Goal: Task Accomplishment & Management: Use online tool/utility

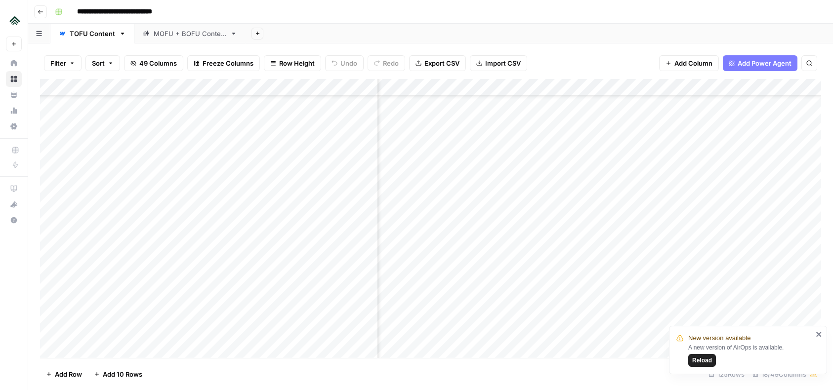
scroll to position [1236, 483]
click at [564, 196] on div "Add Column" at bounding box center [430, 218] width 781 height 279
click at [551, 195] on div "Add Column" at bounding box center [430, 218] width 781 height 279
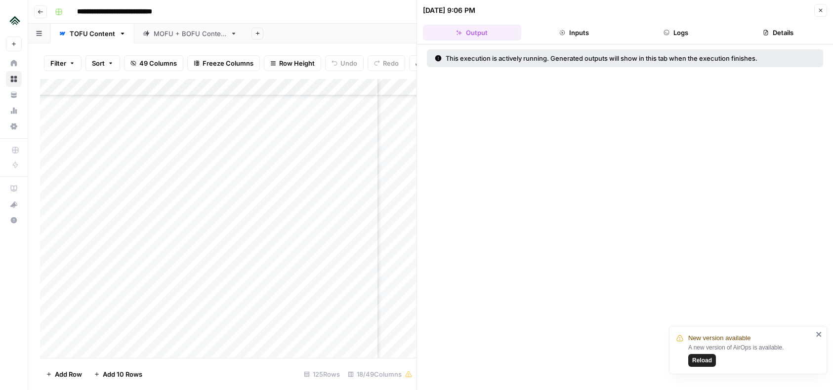
click at [818, 12] on icon "button" at bounding box center [821, 10] width 6 height 6
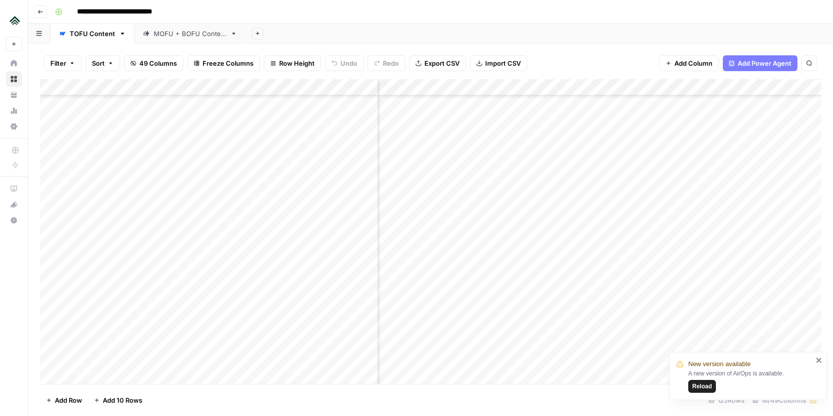
scroll to position [1579, 1108]
click at [473, 288] on div "Add Column" at bounding box center [430, 231] width 781 height 305
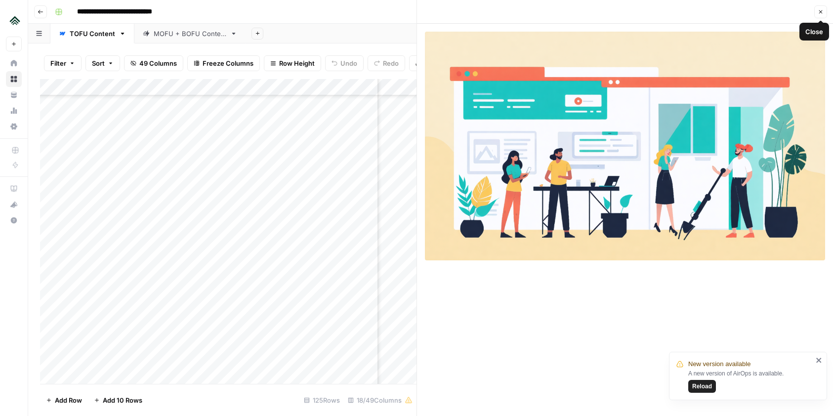
click at [819, 12] on icon "button" at bounding box center [821, 12] width 6 height 6
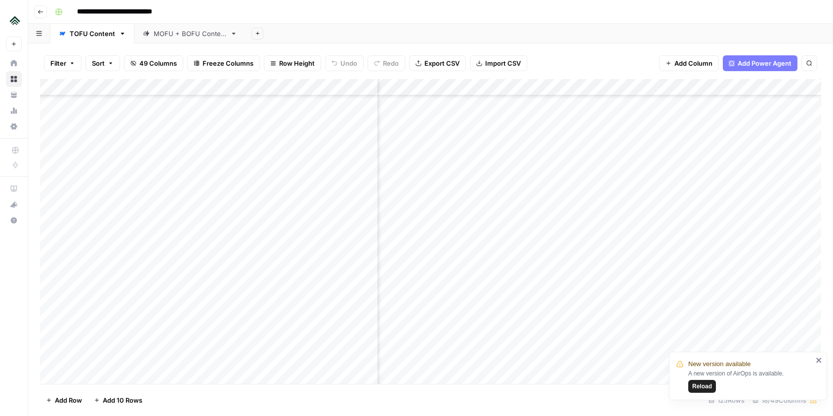
click at [476, 304] on div "Add Column" at bounding box center [430, 231] width 781 height 305
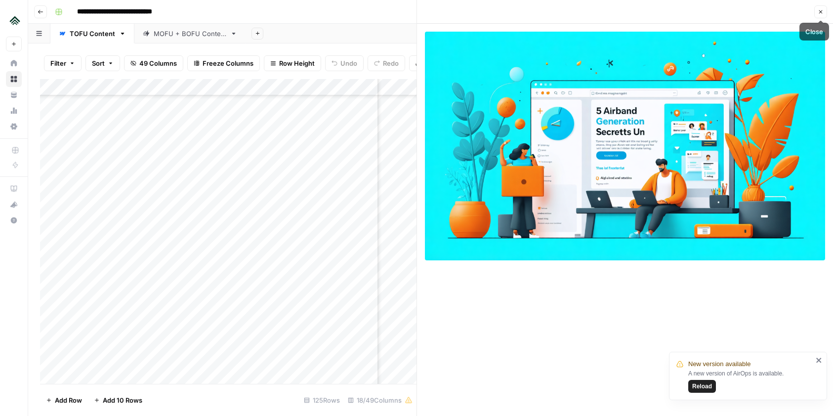
click at [818, 11] on icon "button" at bounding box center [821, 12] width 6 height 6
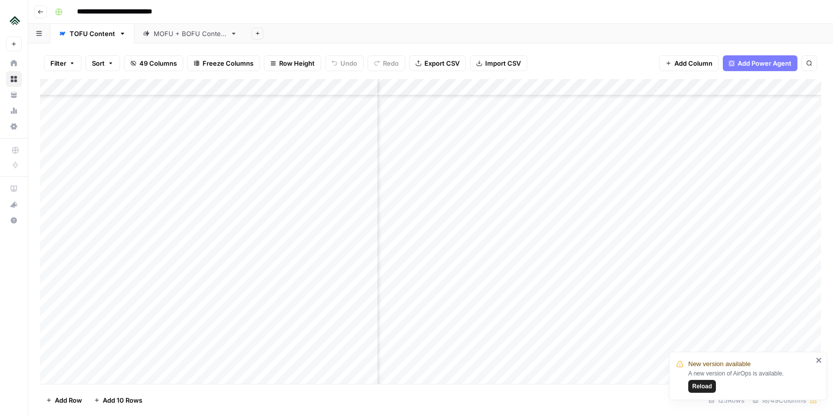
scroll to position [1579, 1046]
click at [445, 305] on div "Add Column" at bounding box center [430, 231] width 781 height 305
click at [534, 322] on div "Add Column" at bounding box center [430, 231] width 781 height 305
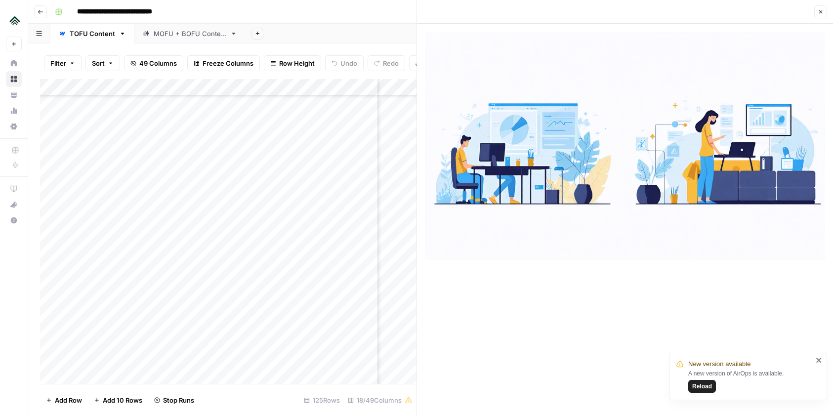
click at [818, 14] on icon "button" at bounding box center [821, 12] width 6 height 6
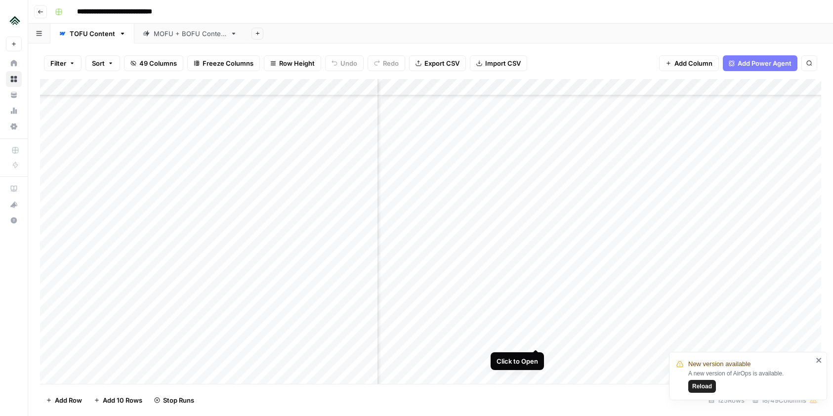
click at [535, 338] on div "Add Column" at bounding box center [430, 231] width 781 height 305
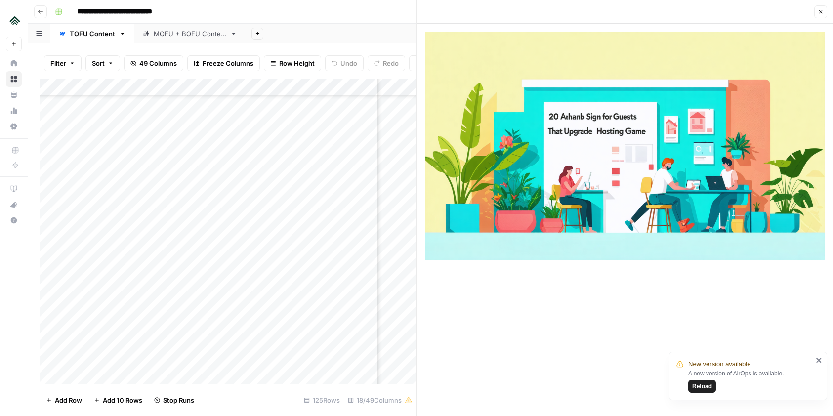
click at [820, 13] on icon "button" at bounding box center [821, 12] width 6 height 6
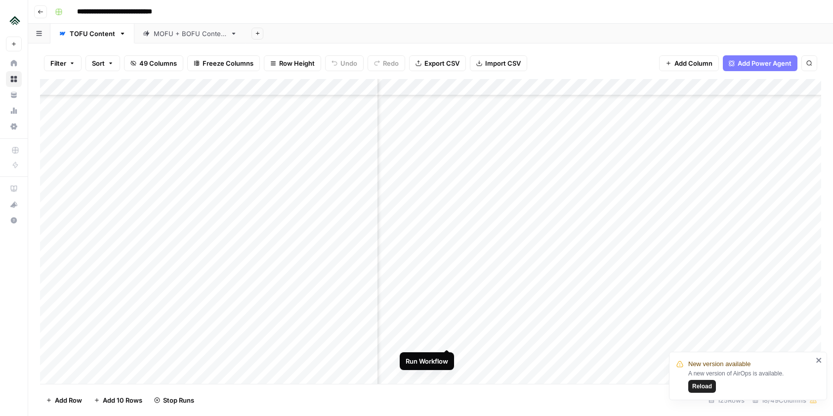
click at [451, 339] on div "Add Column" at bounding box center [430, 231] width 781 height 305
click at [651, 257] on div "Add Column" at bounding box center [430, 231] width 781 height 305
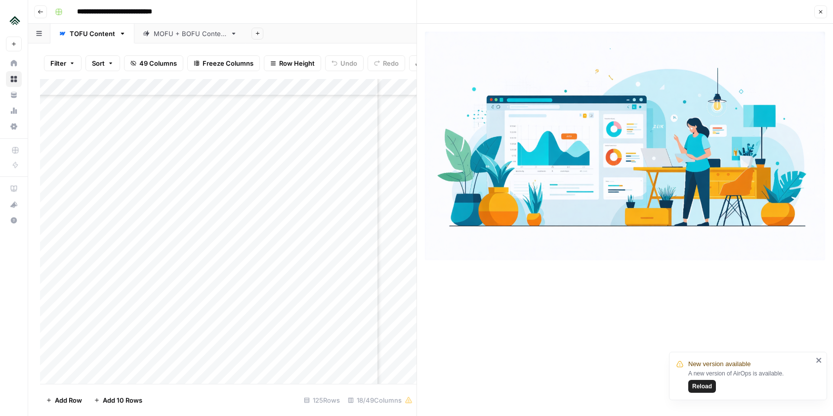
click at [820, 15] on button "Close" at bounding box center [820, 11] width 13 height 13
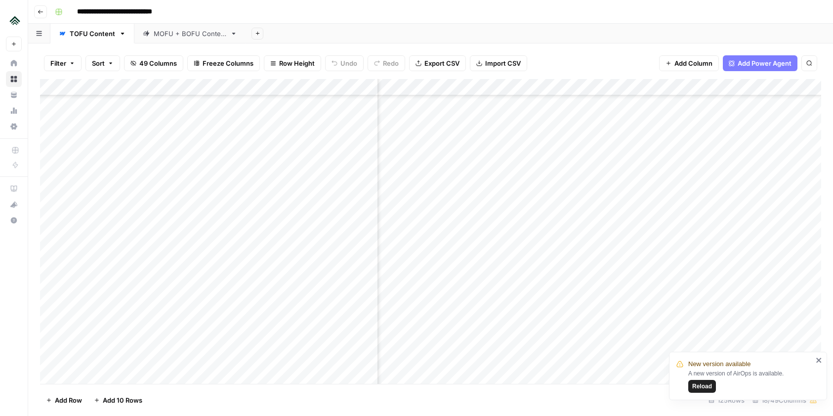
scroll to position [1643, 932]
